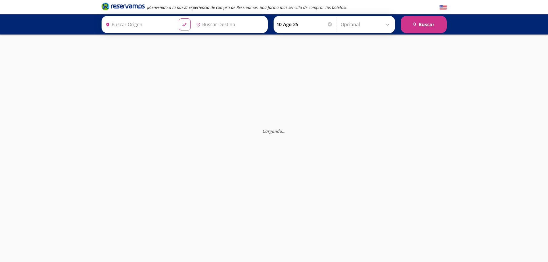
type input "Santiago de Querétaro, [GEOGRAPHIC_DATA]"
type input "[GEOGRAPHIC_DATA], [GEOGRAPHIC_DATA]"
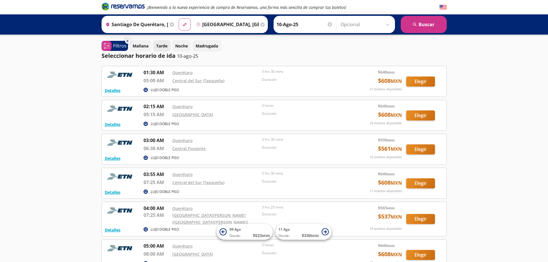
click at [165, 47] on p "Tarde" at bounding box center [161, 46] width 11 height 6
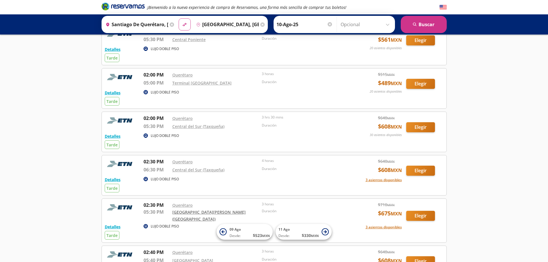
scroll to position [374, 0]
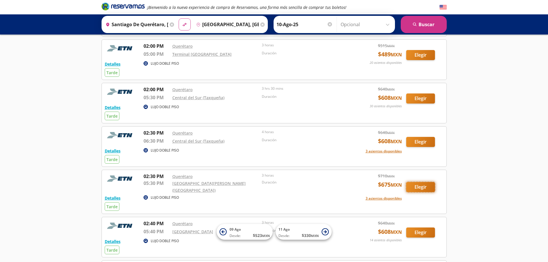
click at [412, 186] on button "Elegir" at bounding box center [420, 187] width 29 height 10
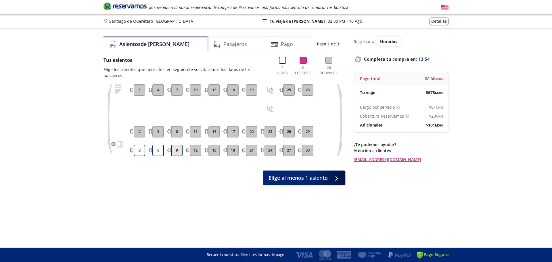
click at [175, 145] on button "9" at bounding box center [177, 151] width 12 height 12
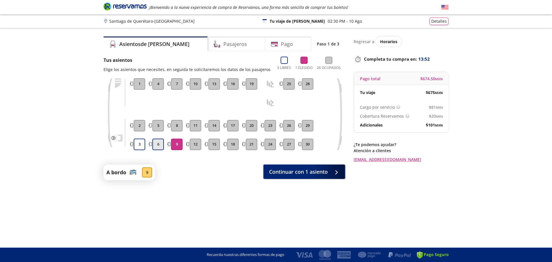
click at [160, 145] on button "6" at bounding box center [158, 145] width 12 height 12
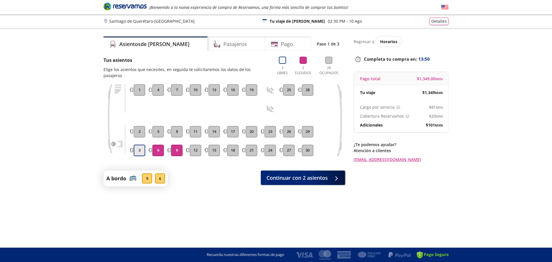
click at [143, 147] on button "3" at bounding box center [140, 151] width 12 height 12
